Goal: Find contact information: Find contact information

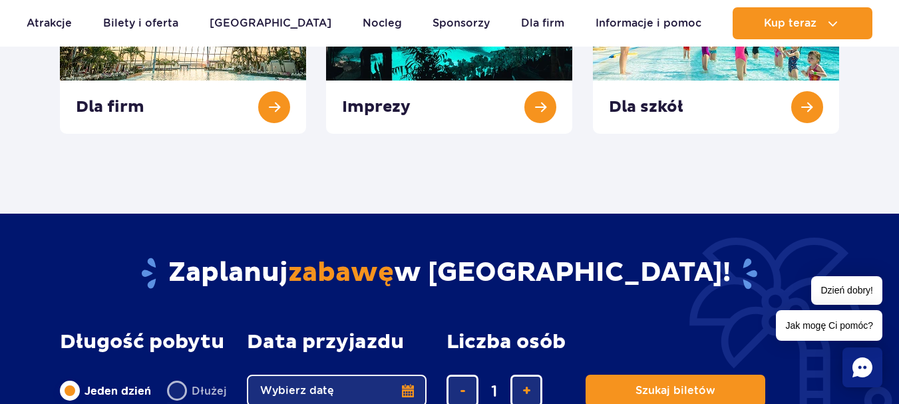
scroll to position [532, 0]
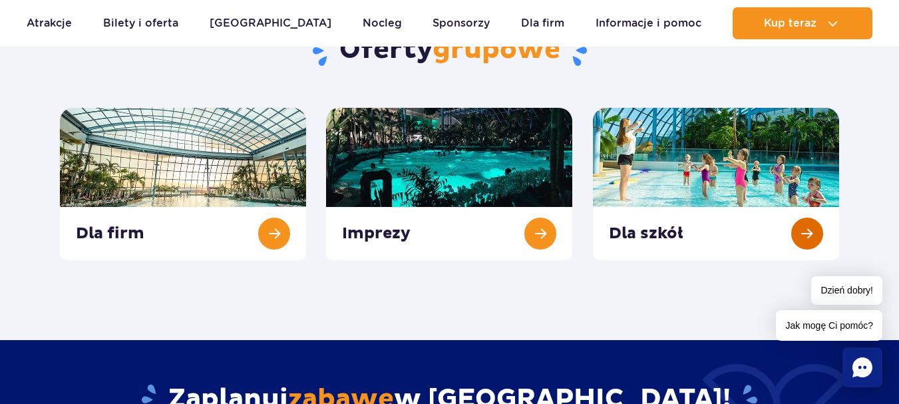
click at [802, 226] on link at bounding box center [716, 184] width 246 height 152
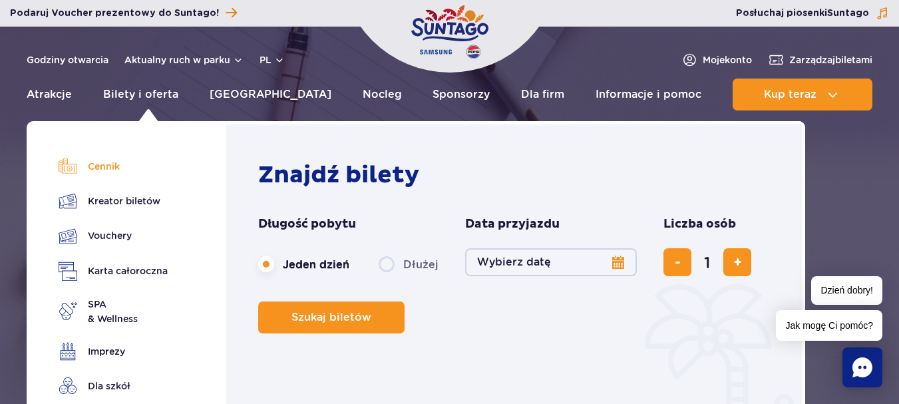
click at [109, 166] on link "Cennik" at bounding box center [113, 166] width 109 height 19
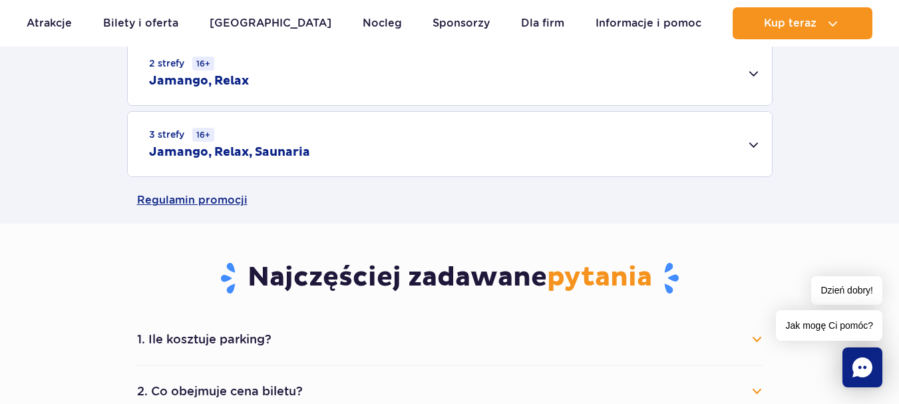
scroll to position [333, 0]
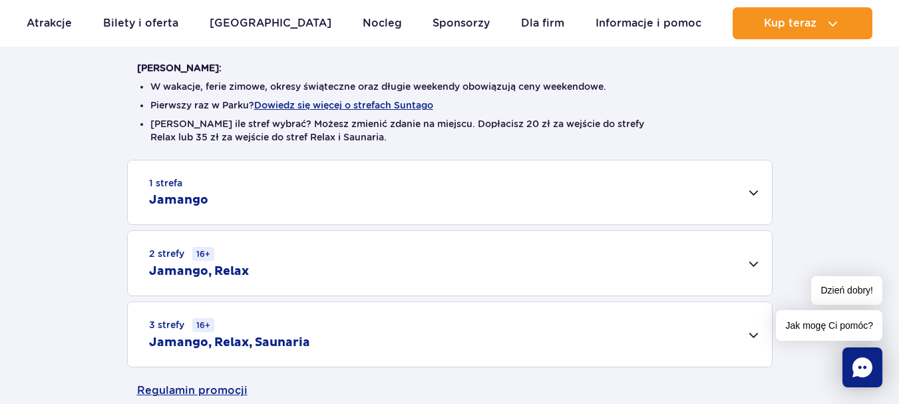
click at [754, 192] on div "1 strefa Jamango" at bounding box center [450, 192] width 644 height 64
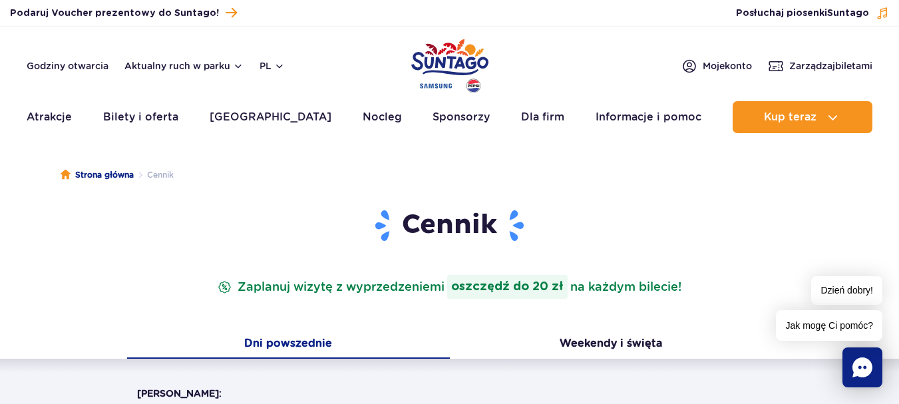
scroll to position [0, 0]
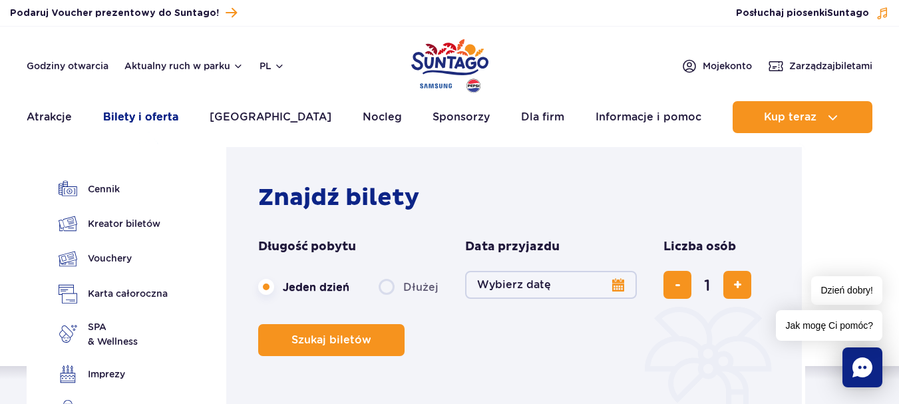
click at [146, 120] on link "Bilety i oferta" at bounding box center [140, 117] width 75 height 32
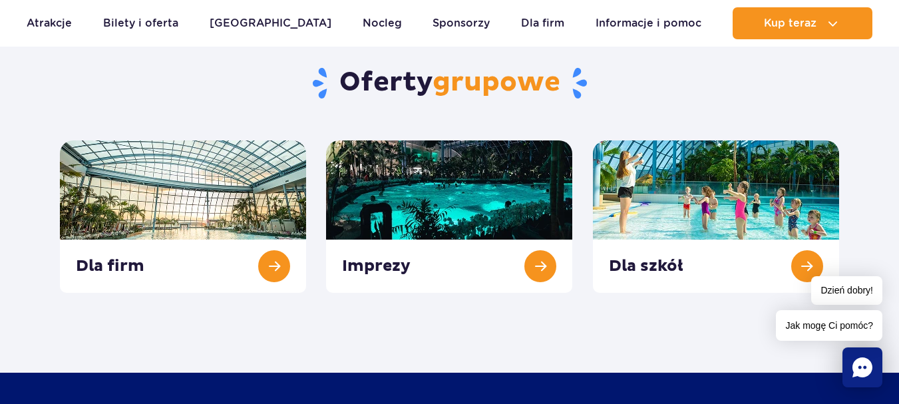
scroll to position [532, 0]
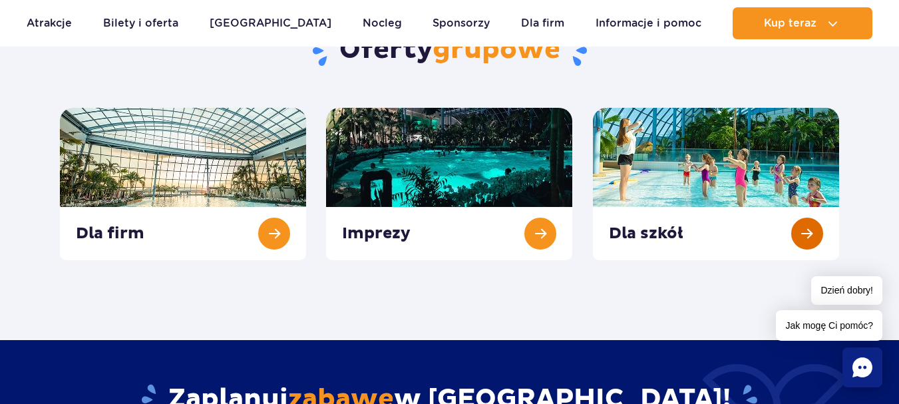
click at [806, 238] on link at bounding box center [716, 184] width 246 height 152
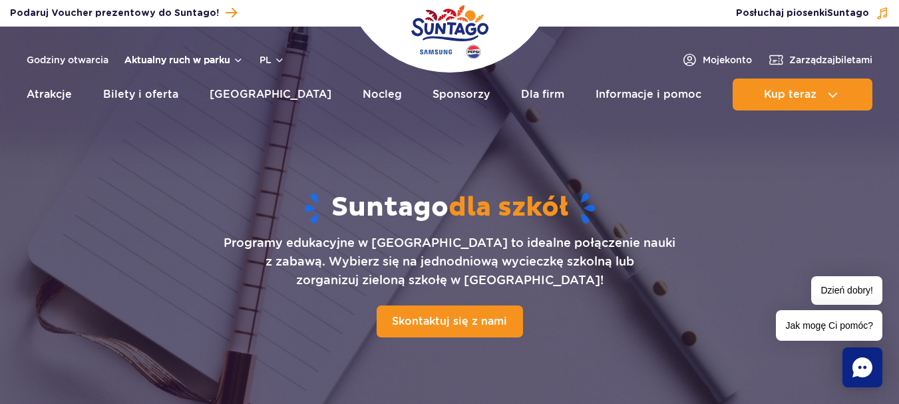
click at [180, 63] on button "Aktualny ruch w parku" at bounding box center [183, 60] width 119 height 11
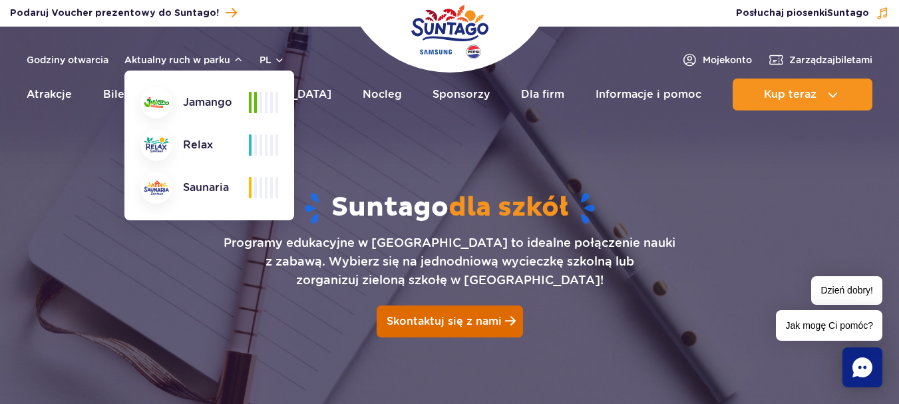
click at [498, 323] on span "Skontaktuj się z nami" at bounding box center [444, 321] width 115 height 13
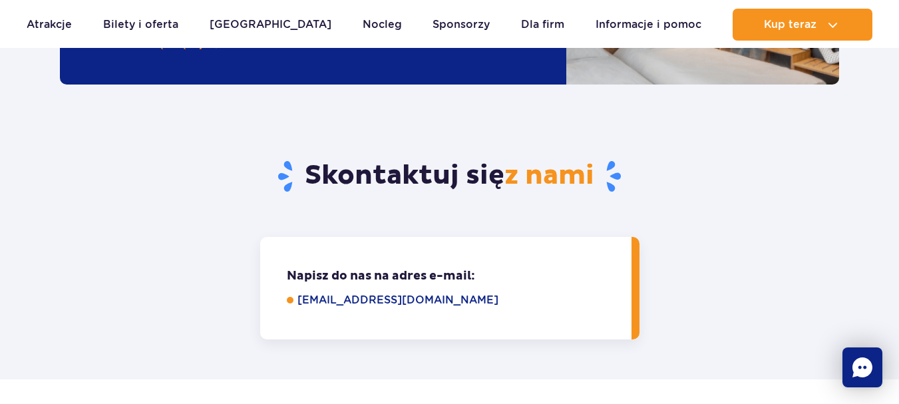
scroll to position [1674, 0]
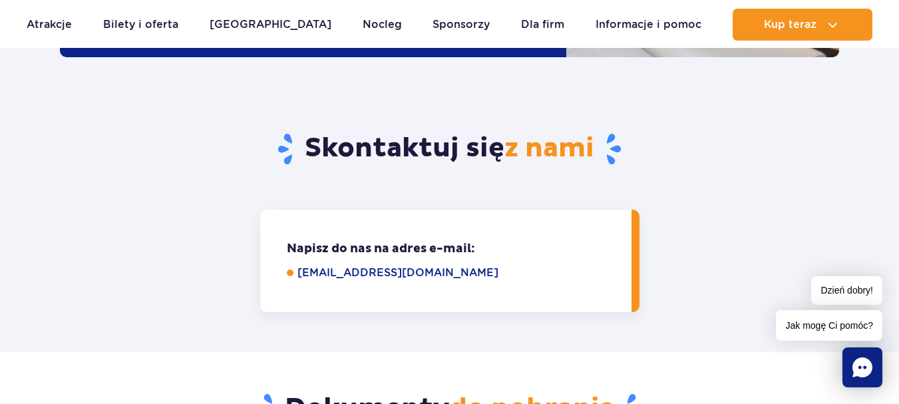
click at [394, 265] on link "grupy@parkofpoland.com" at bounding box center [454, 273] width 315 height 16
click at [302, 265] on link "grupy@parkofpoland.com" at bounding box center [454, 273] width 315 height 16
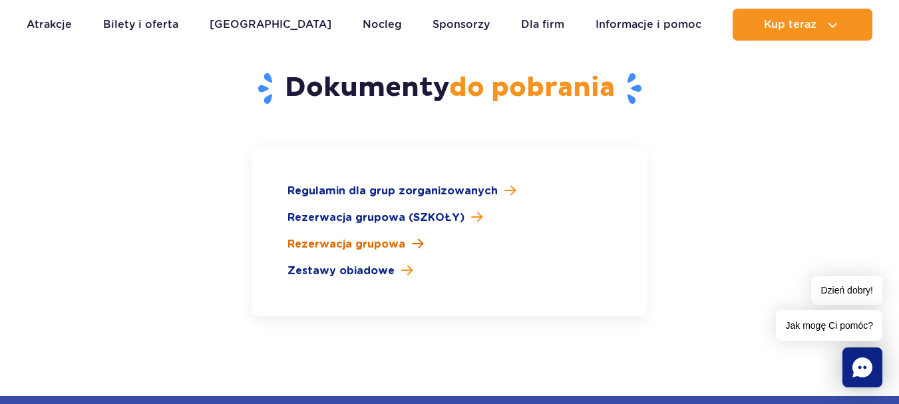
scroll to position [2007, 0]
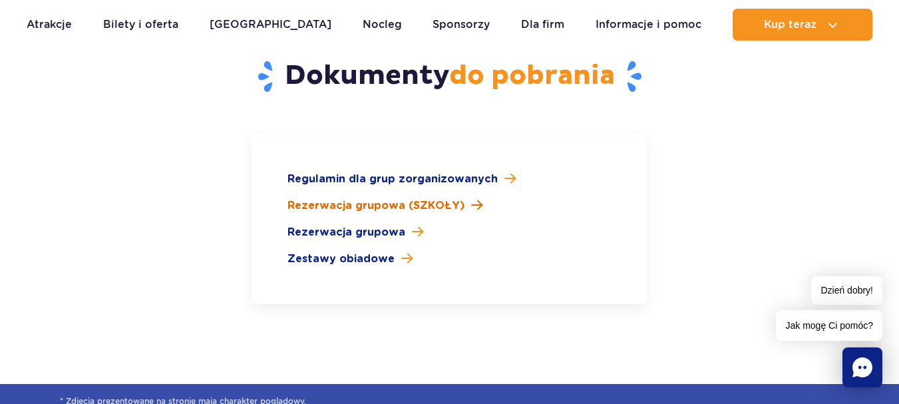
click at [432, 198] on span "Rezerwacja grupowa (SZKOŁY)" at bounding box center [375, 206] width 177 height 16
